Goal: Task Accomplishment & Management: Manage account settings

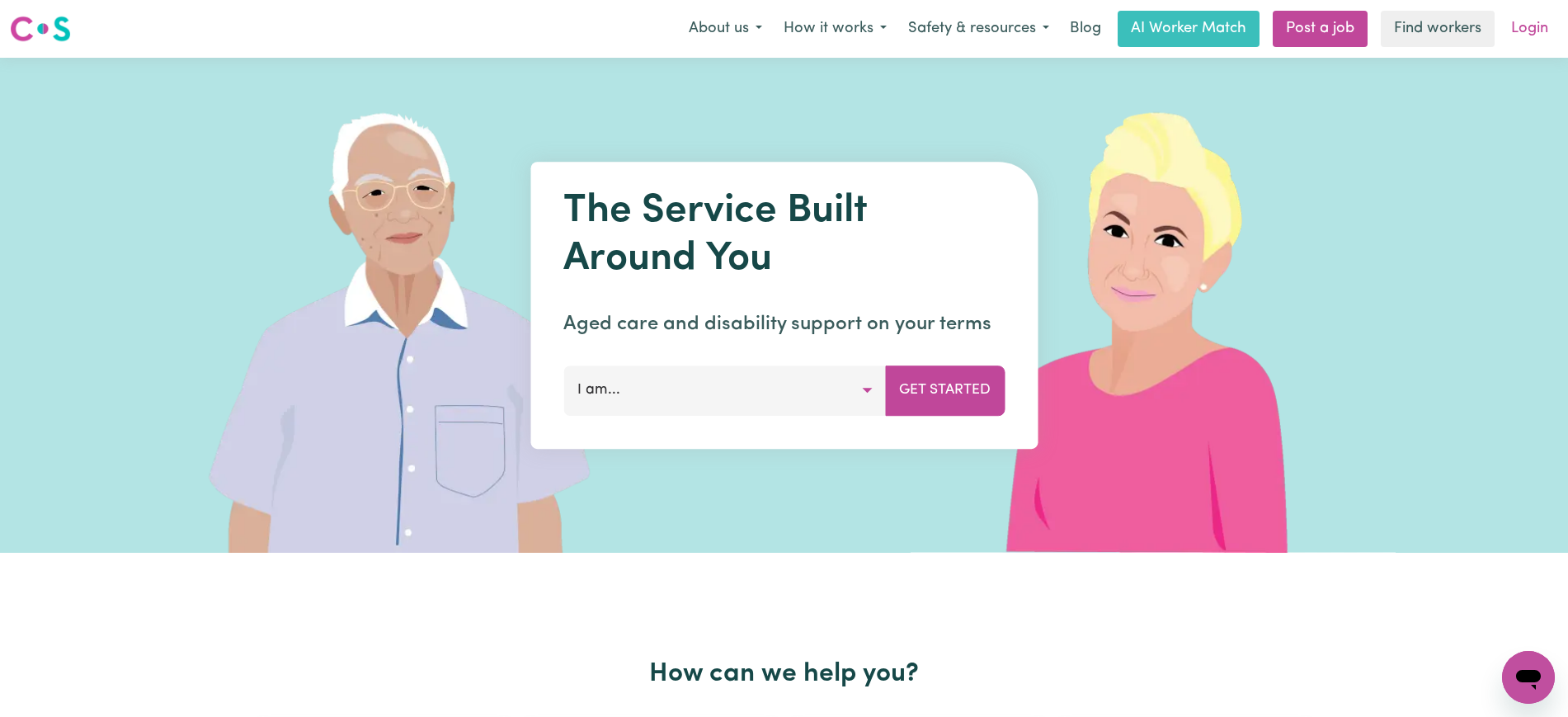
click at [1518, 33] on link "Login" at bounding box center [1529, 29] width 57 height 37
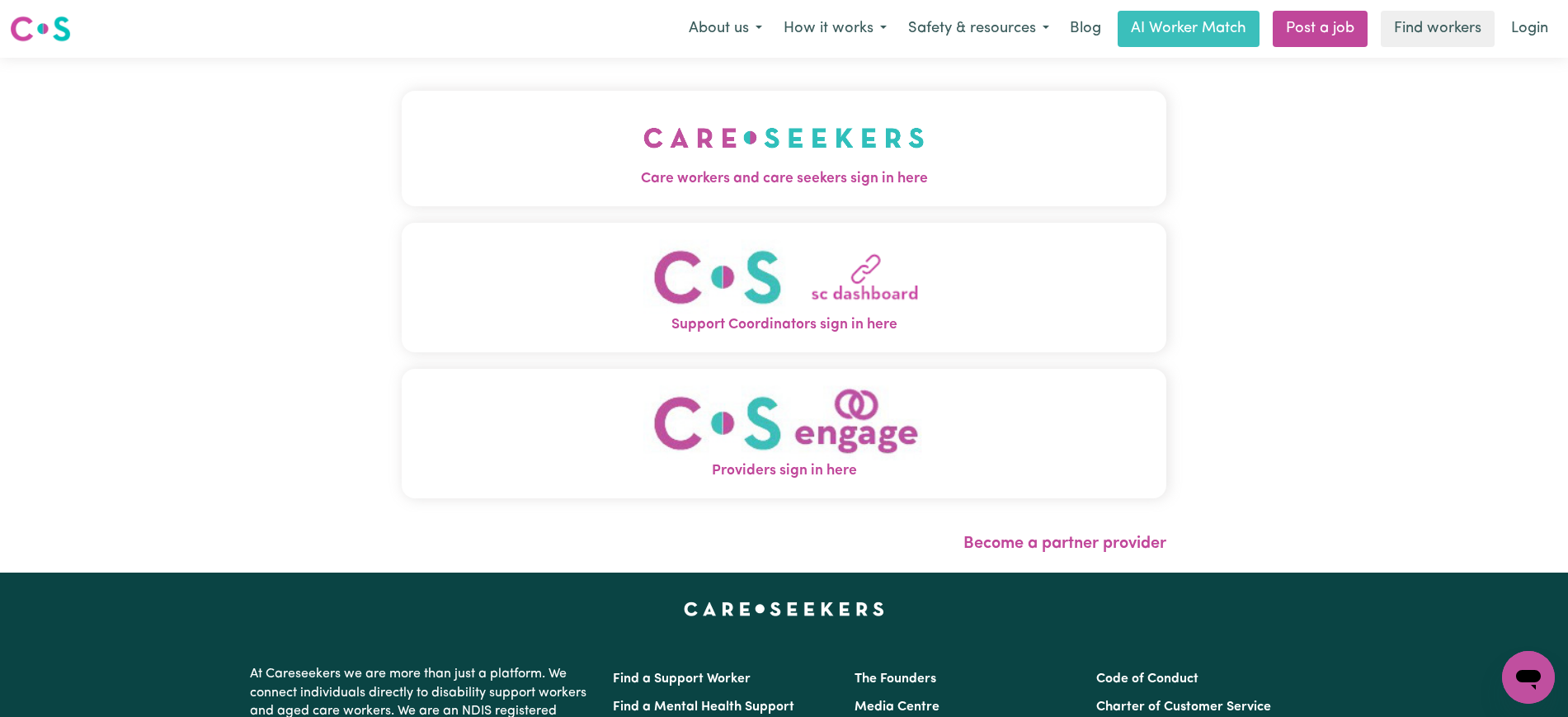
click at [836, 125] on img "Care workers and care seekers sign in here" at bounding box center [783, 138] width 282 height 62
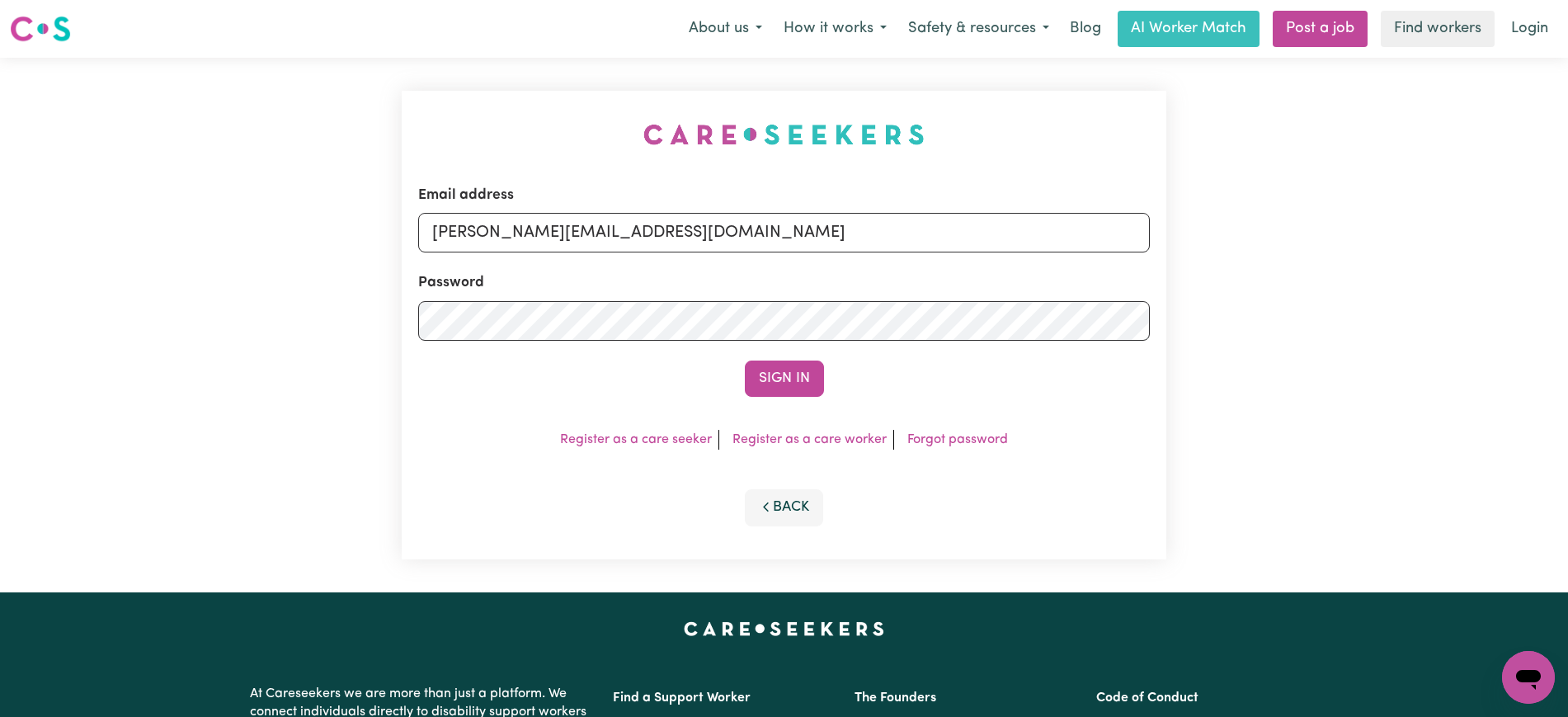
click at [382, 96] on div "Email address [PERSON_NAME][EMAIL_ADDRESS][DOMAIN_NAME] Password Sign In Regist…" at bounding box center [784, 325] width 1568 height 534
click at [707, 245] on input "[PERSON_NAME][EMAIL_ADDRESS][DOMAIN_NAME]" at bounding box center [783, 232] width 731 height 39
drag, startPoint x: 533, startPoint y: 232, endPoint x: 1103, endPoint y: 234, distance: 570.0
click at [1112, 232] on input "[EMAIL_ADDRESS][DOMAIN_NAME]" at bounding box center [783, 232] width 731 height 39
type input "superuser~[PERSON_NAME][EMAIL_ADDRESS][DOMAIN_NAME]"
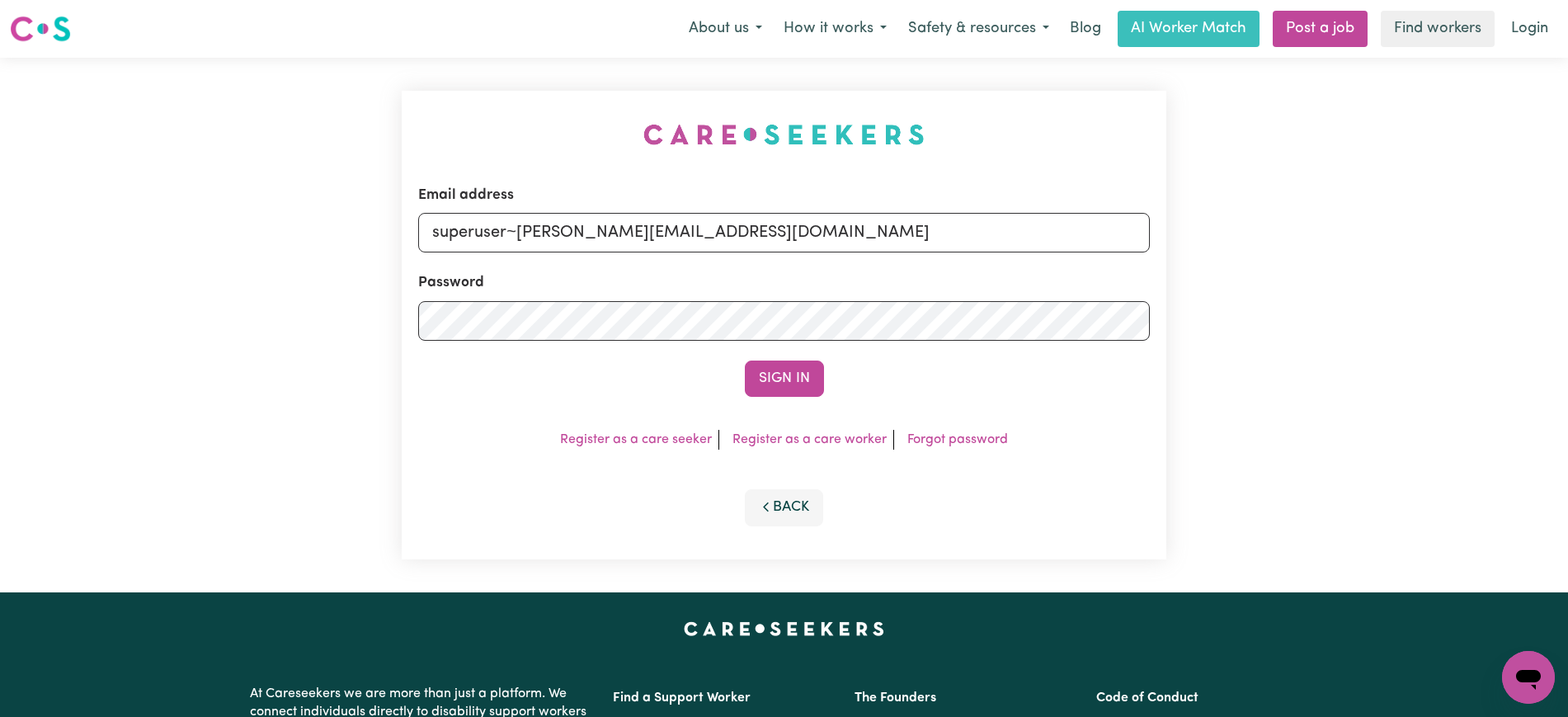
click at [745, 360] on button "Sign In" at bounding box center [784, 379] width 79 height 37
